Goal: Find contact information: Find contact information

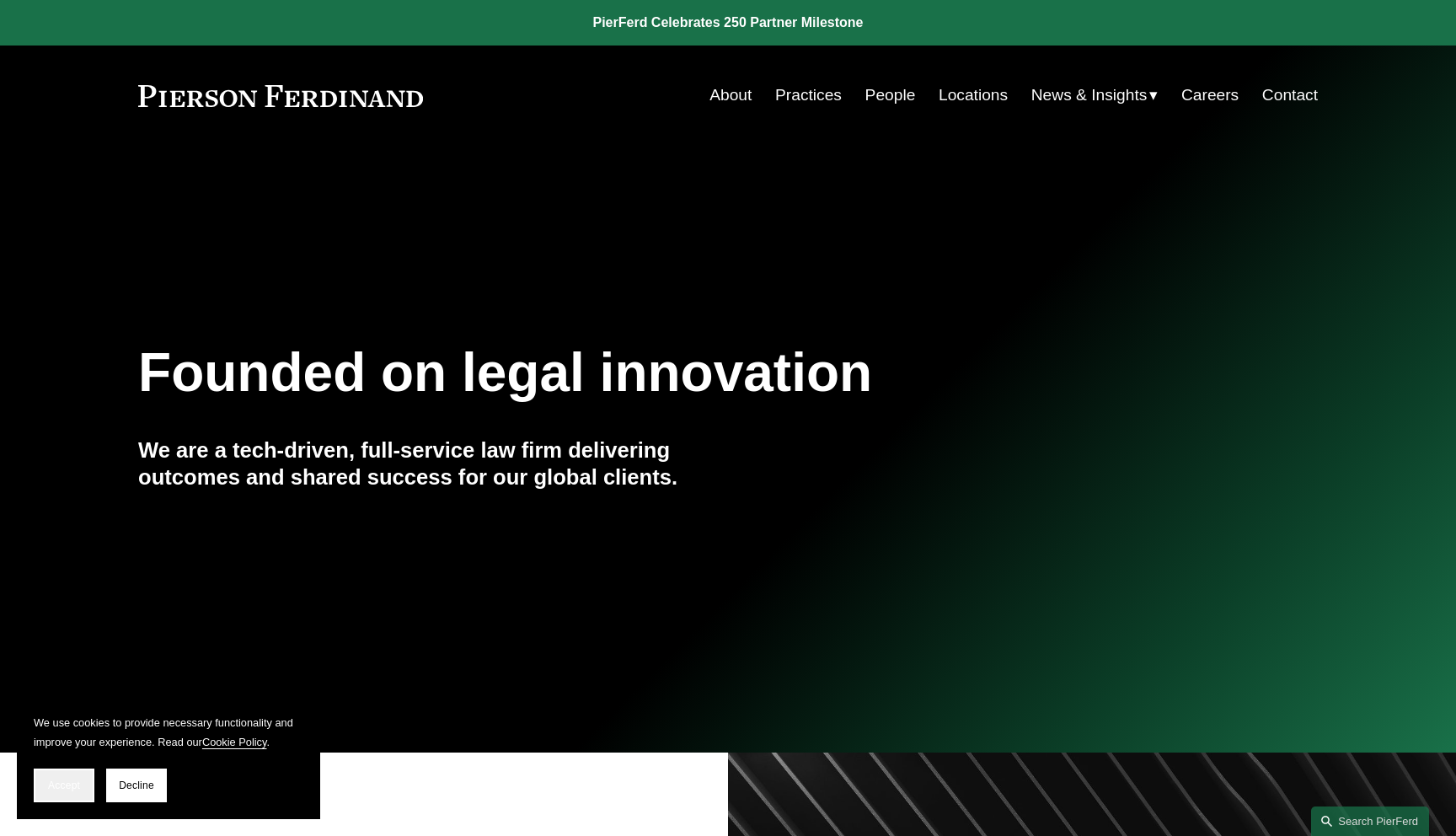
click at [69, 793] on button "Accept" at bounding box center [64, 786] width 61 height 34
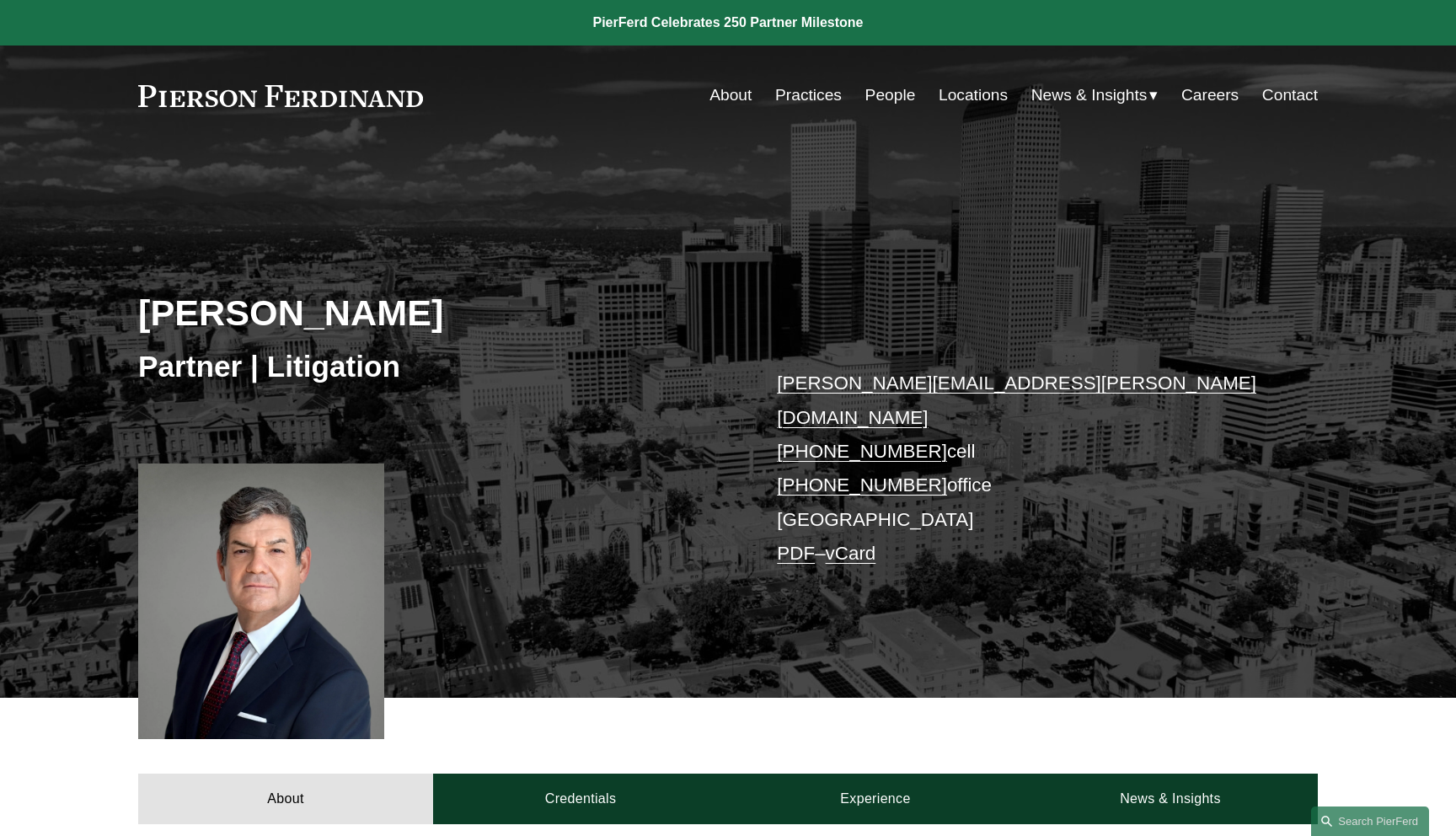
click at [877, 543] on link "vCard" at bounding box center [851, 554] width 50 height 21
